Goal: Task Accomplishment & Management: Manage account settings

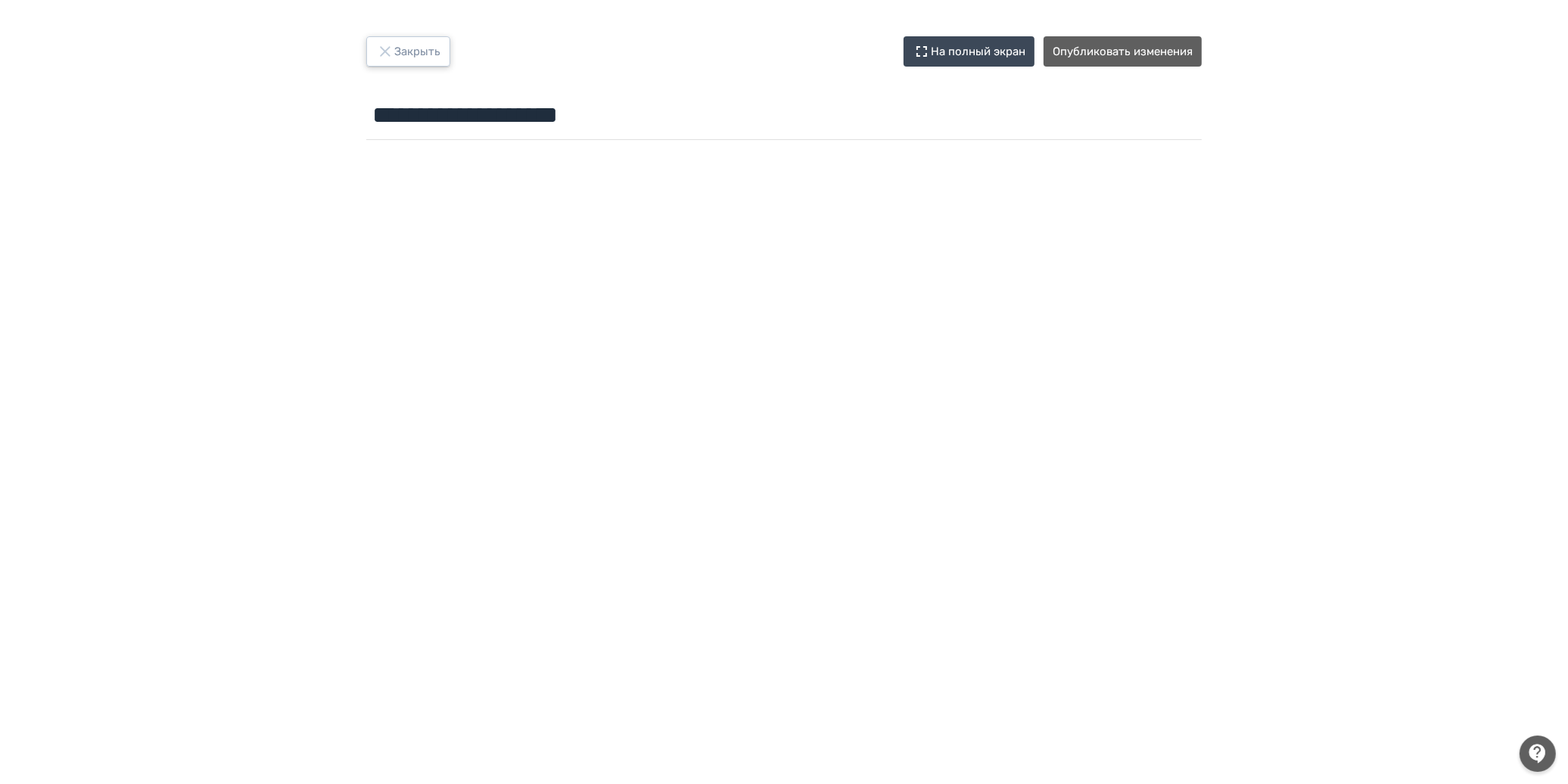
click at [422, 47] on button "Закрыть" at bounding box center [408, 52] width 84 height 30
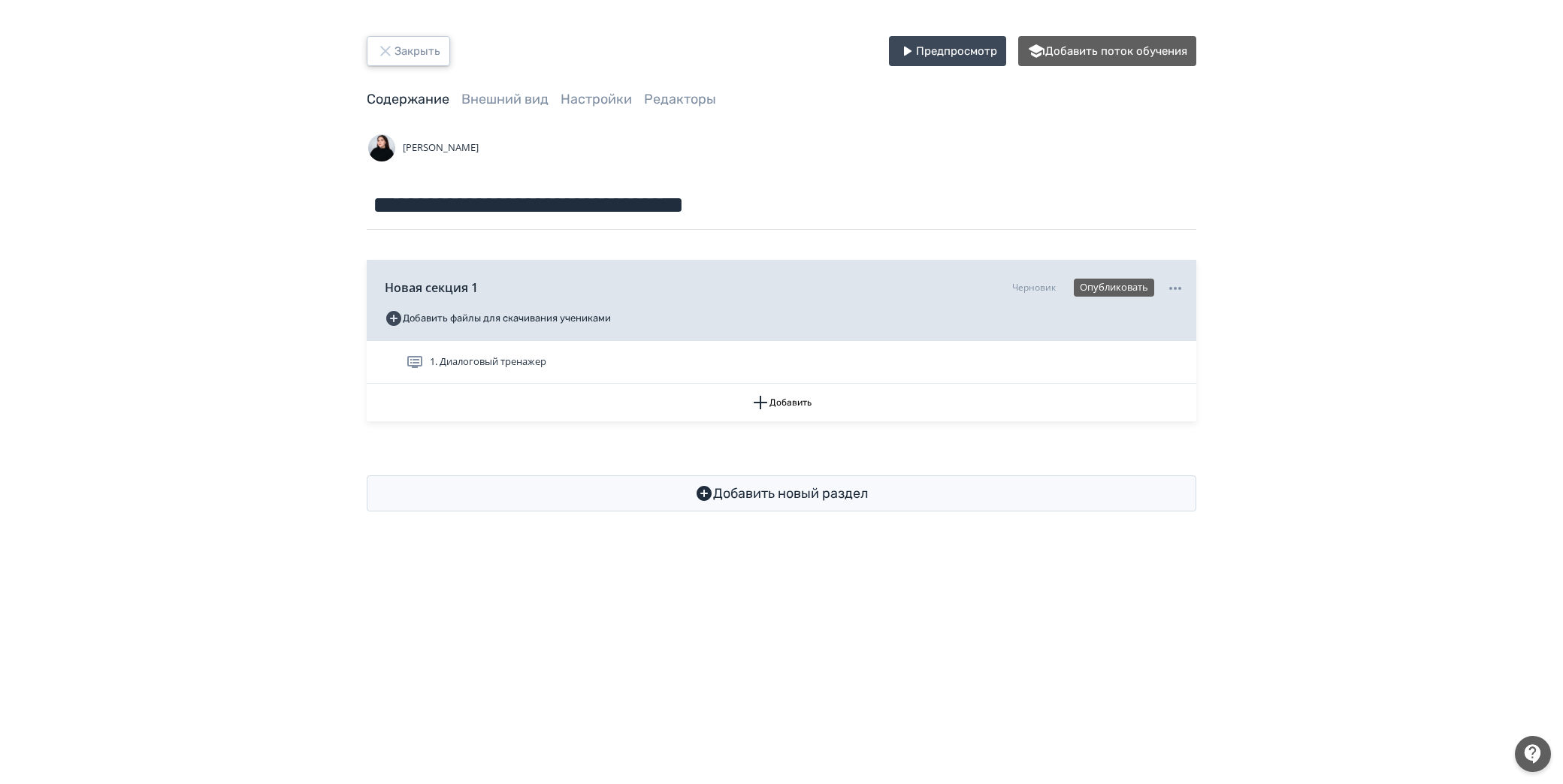
click at [385, 46] on icon "button" at bounding box center [386, 51] width 18 height 18
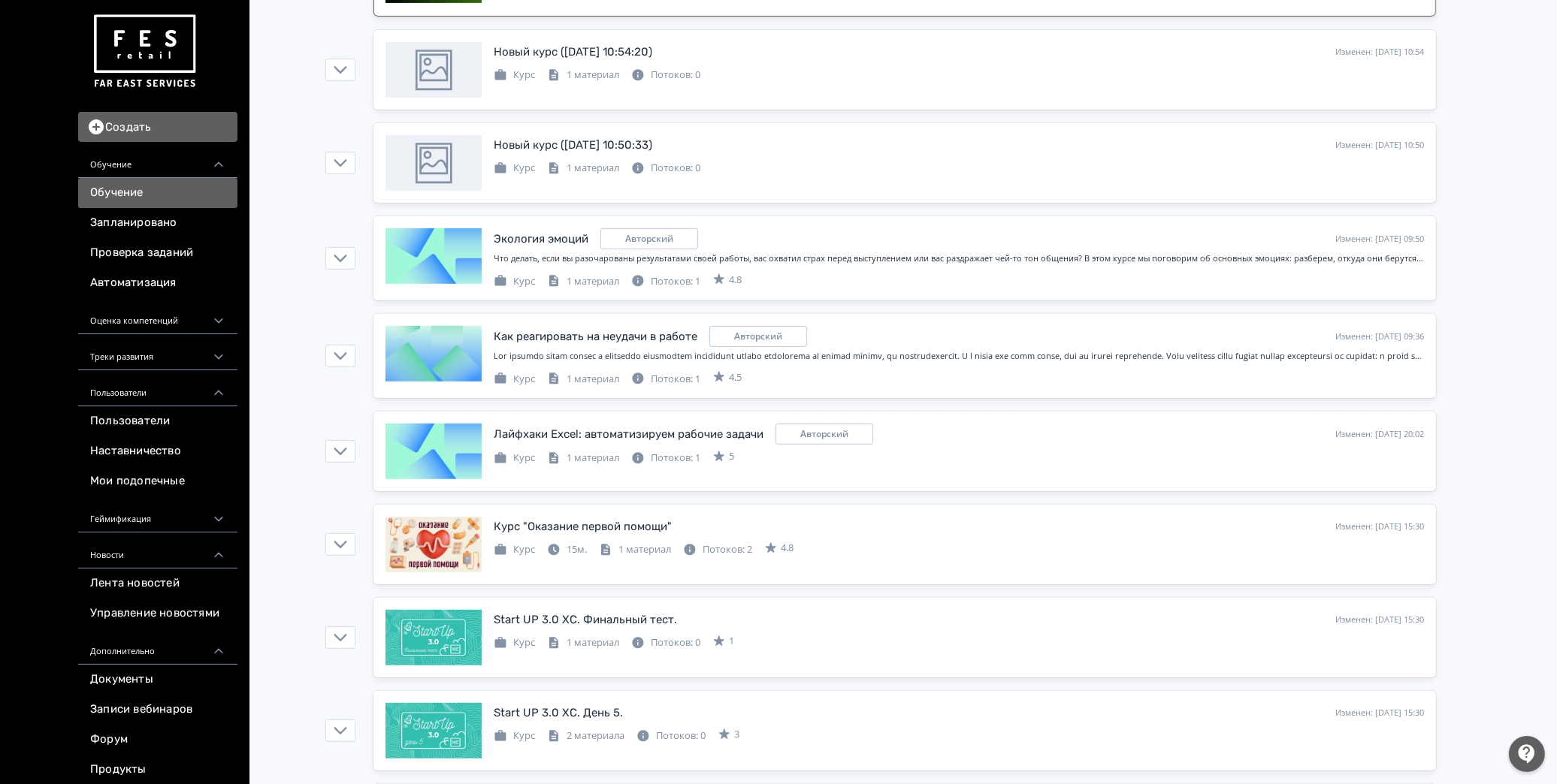
scroll to position [667, 0]
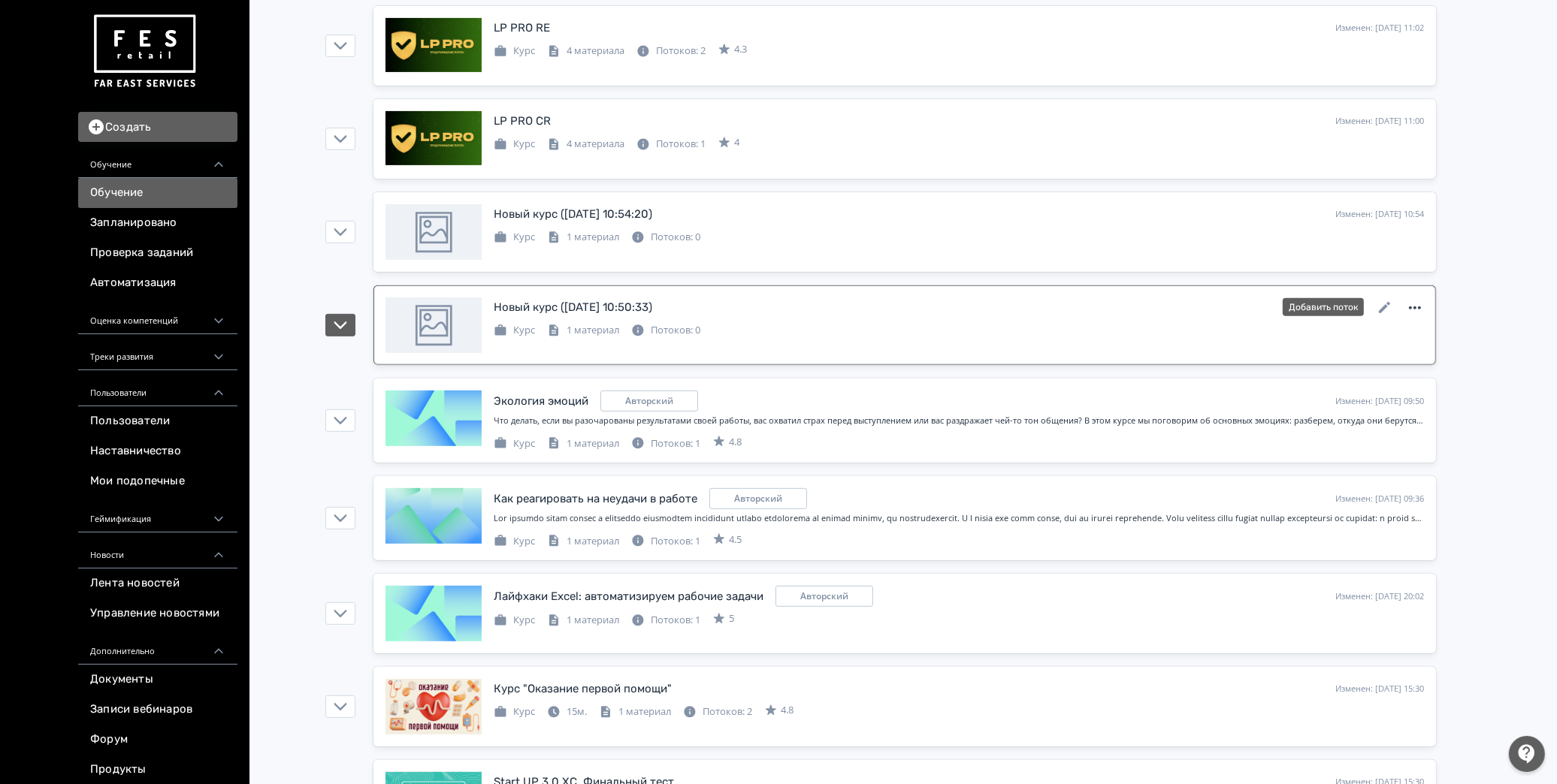
click at [1414, 310] on icon at bounding box center [1415, 309] width 18 height 18
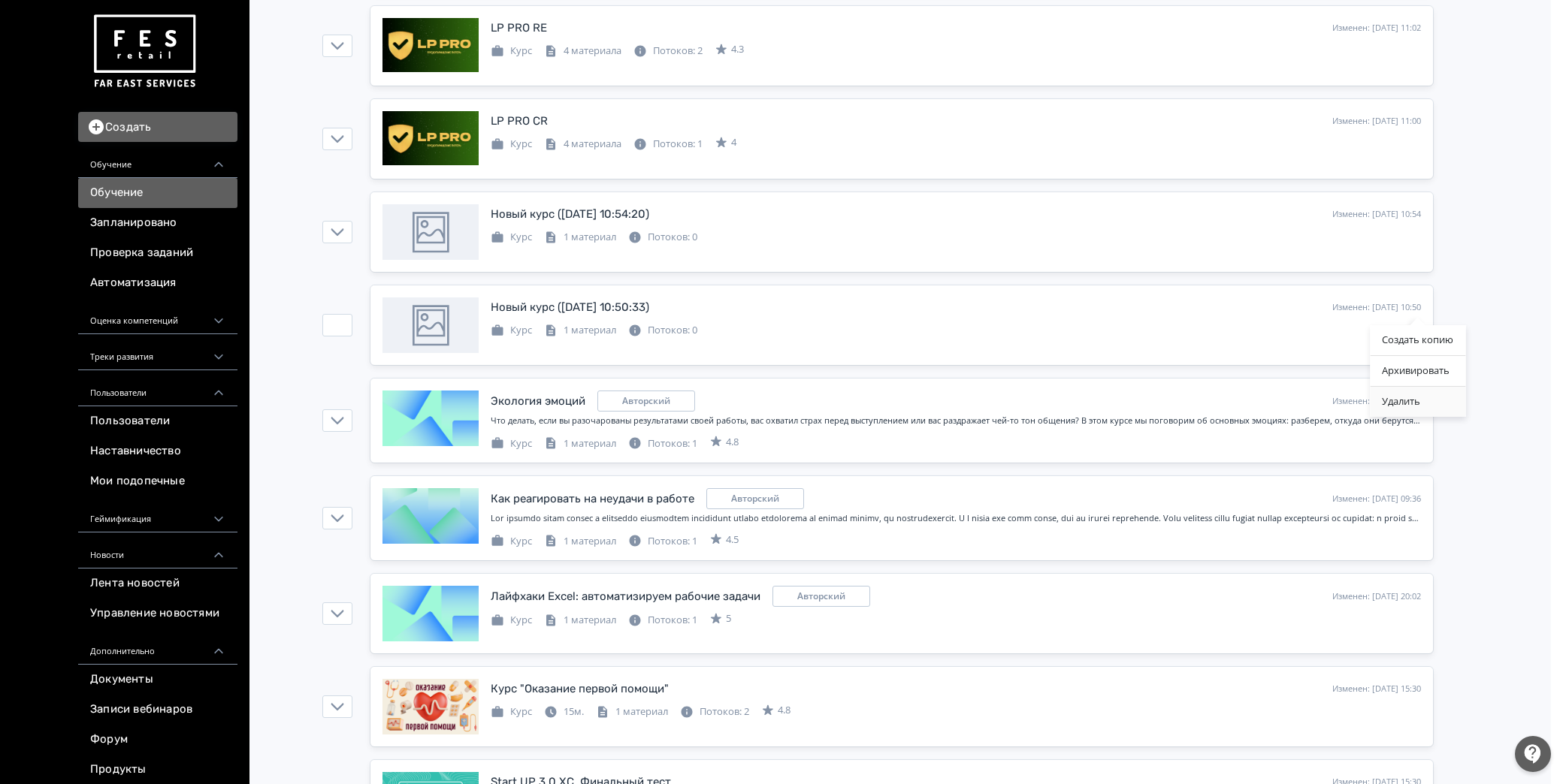
click at [1404, 400] on div "Удалить" at bounding box center [1418, 402] width 96 height 30
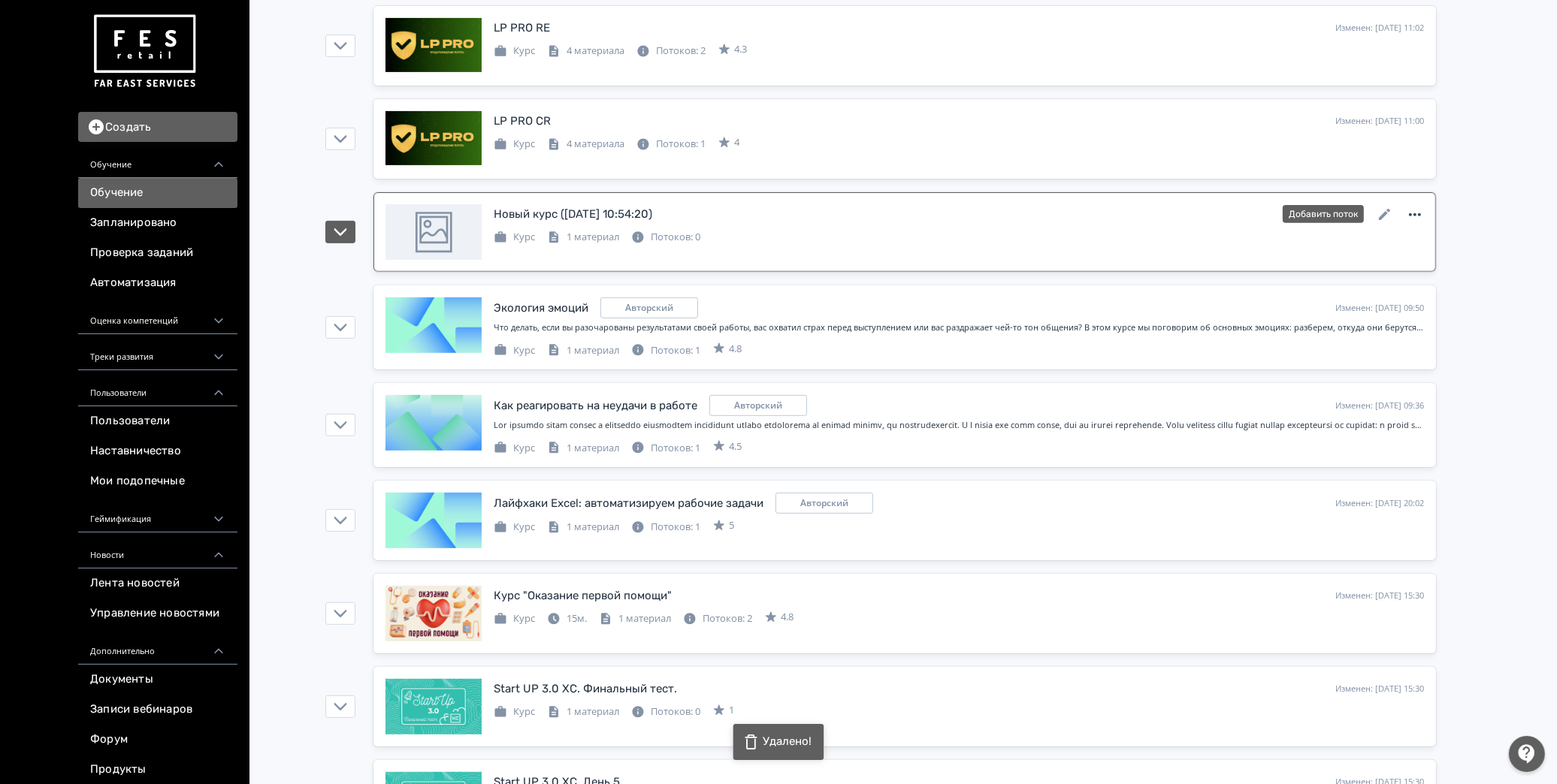
click at [1417, 215] on icon at bounding box center [1415, 215] width 18 height 18
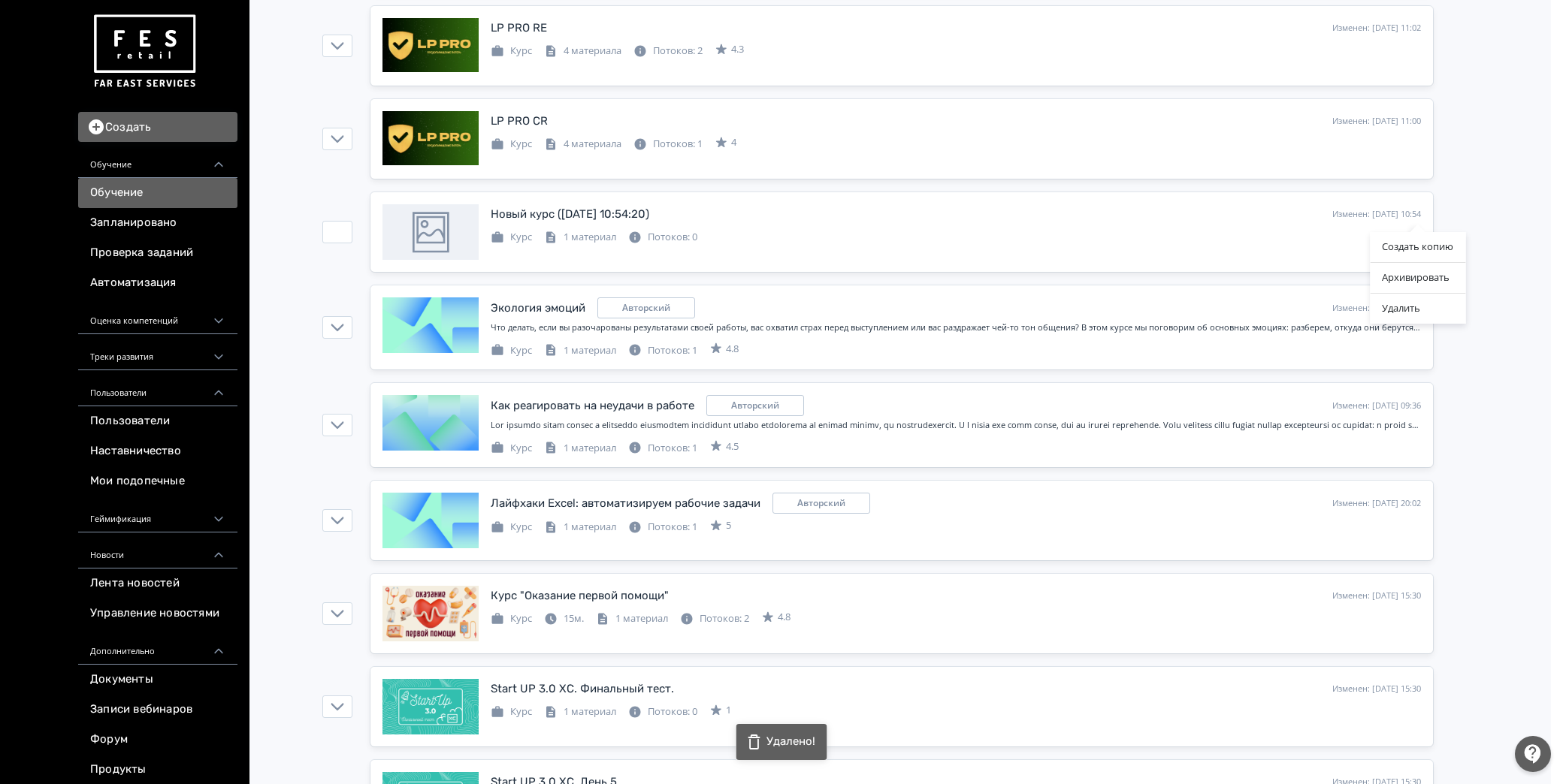
drag, startPoint x: 1404, startPoint y: 304, endPoint x: 843, endPoint y: 179, distance: 574.8
click at [1405, 304] on div "Удалить" at bounding box center [1418, 309] width 96 height 30
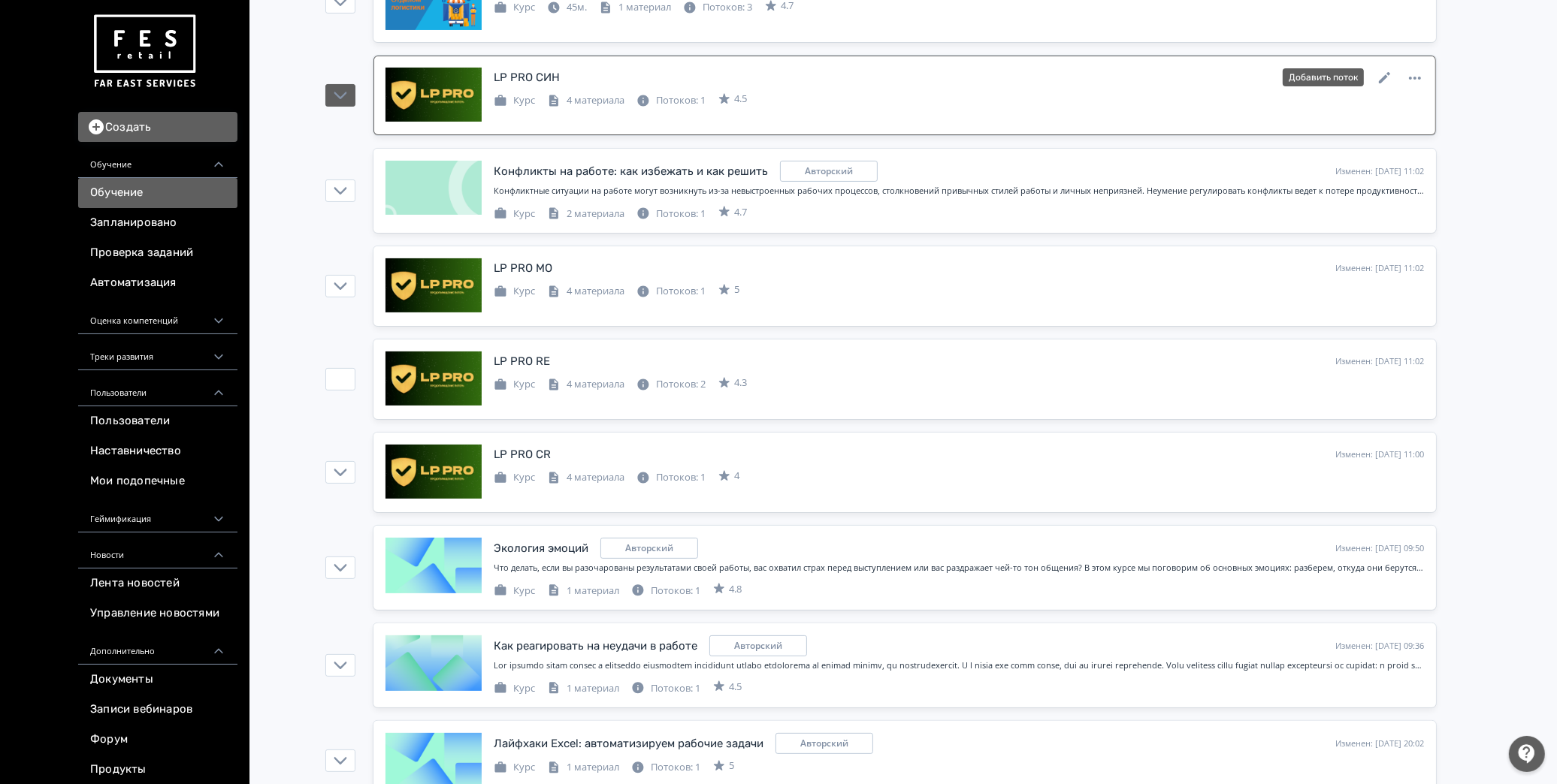
scroll to position [0, 0]
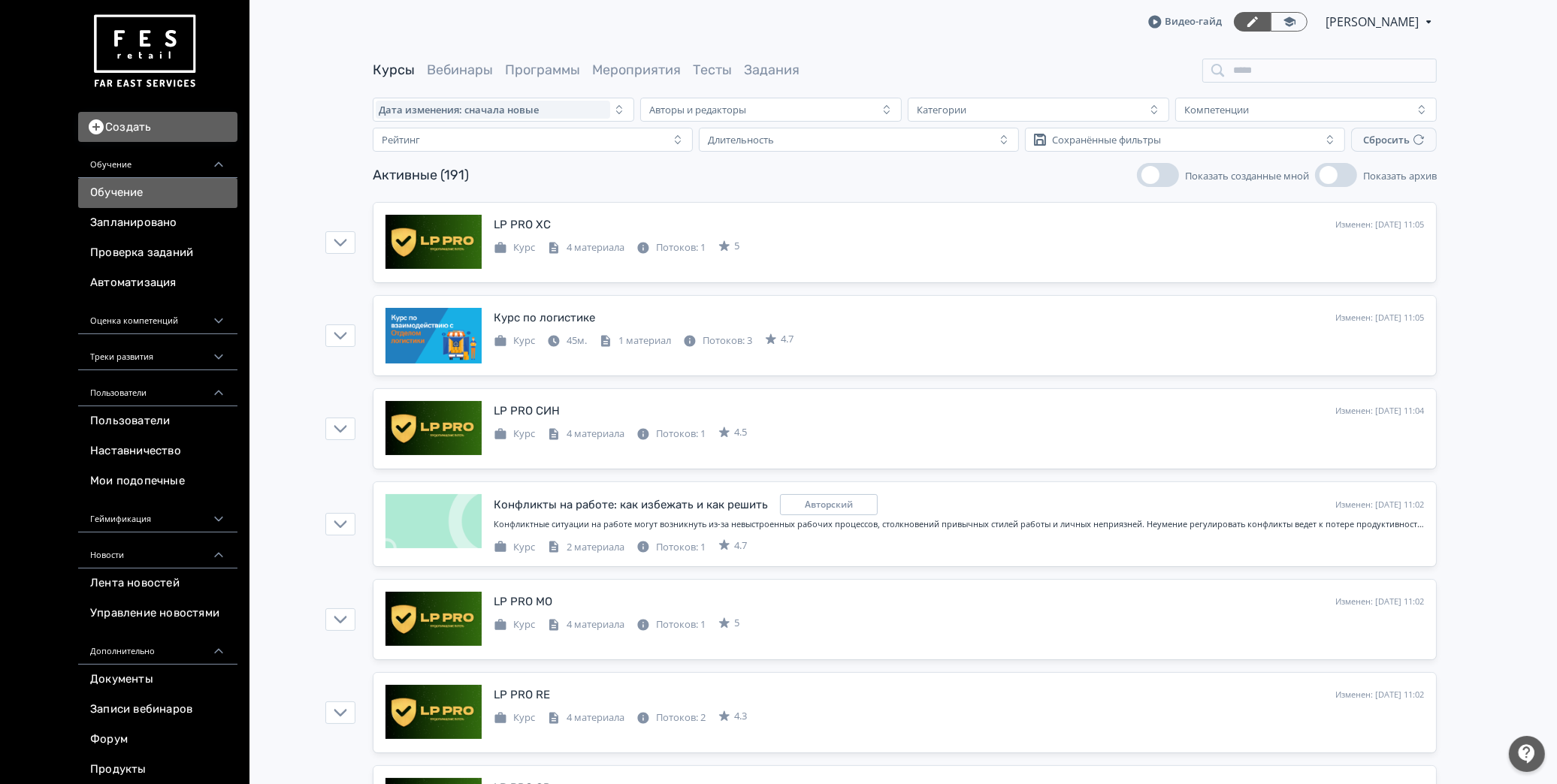
click at [137, 191] on link "Обучение" at bounding box center [158, 193] width 159 height 30
click at [148, 197] on link "Обучение" at bounding box center [158, 193] width 159 height 30
